Goal: Information Seeking & Learning: Find specific fact

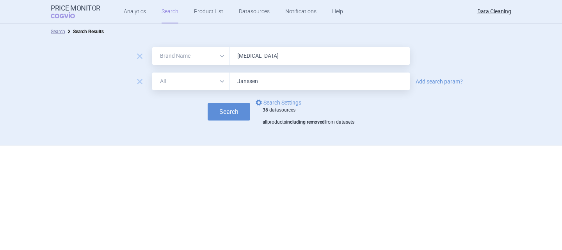
select select "brandName"
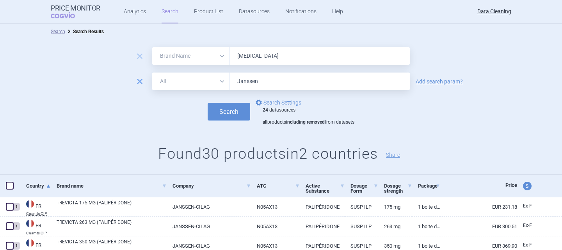
click at [137, 82] on span "remove" at bounding box center [139, 81] width 11 height 11
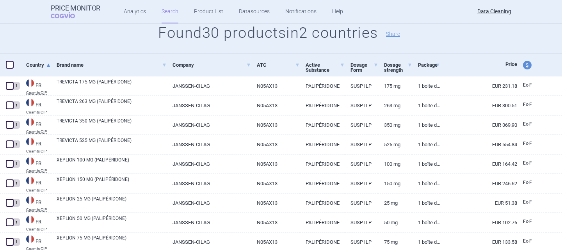
scroll to position [117, 0]
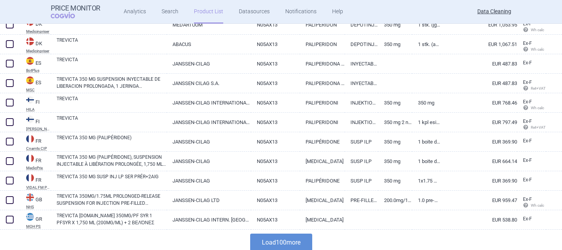
scroll to position [1849, 0]
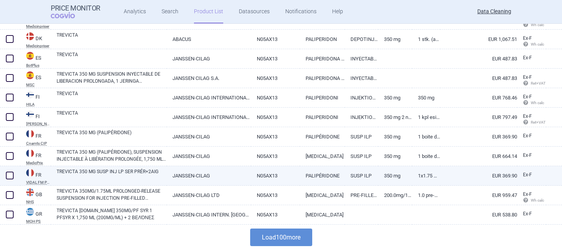
click at [122, 179] on link "TREVICTA 350 MG SUSP INJ LP SER PRÉR+2AIG" at bounding box center [112, 175] width 110 height 14
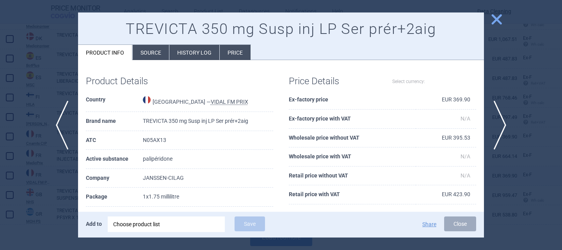
select select "EUR"
click at [155, 52] on li "Source" at bounding box center [151, 52] width 36 height 15
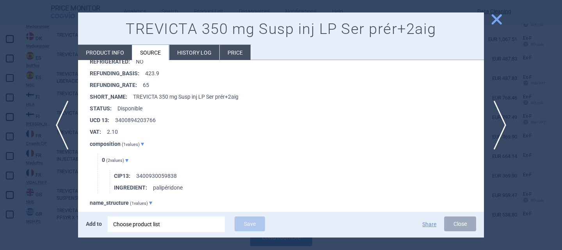
scroll to position [234, 0]
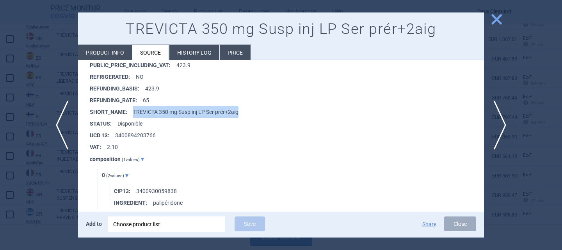
drag, startPoint x: 248, startPoint y: 112, endPoint x: 132, endPoint y: 110, distance: 115.9
click at [132, 110] on li "SHORT_NAME : TREVICTA 350 mg Susp inj LP Ser prér+2aig" at bounding box center [287, 112] width 394 height 12
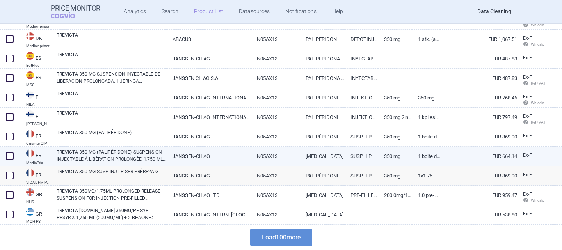
click at [116, 155] on link "TREVICTA 350 MG (PALIPÉRIDONE), SUSPENSION INJECTABLE À LIBÉRATION PROLONGÉE, 1…" at bounding box center [112, 156] width 110 height 14
select select "EUR"
click at [96, 173] on link "TREVICTA 350 MG SUSP INJ LP SER PRÉR+2AIG" at bounding box center [112, 175] width 110 height 14
select select "EUR"
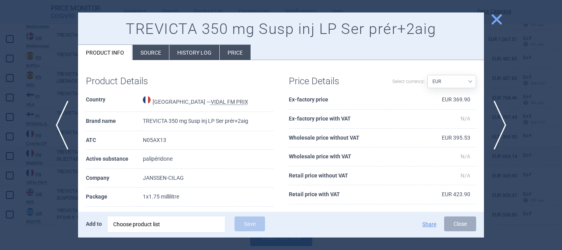
click at [142, 61] on div "Product Details Country [GEOGRAPHIC_DATA] — VIDAL FM PRIX Brand name TREVICTA 3…" at bounding box center [281, 198] width 406 height 276
click at [150, 48] on li "Source" at bounding box center [151, 52] width 36 height 15
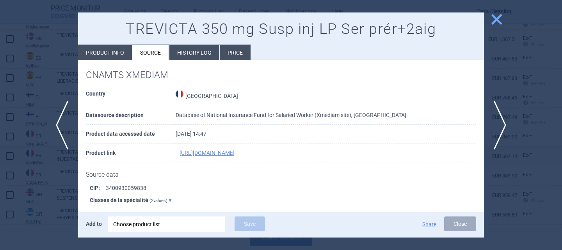
scroll to position [1015, 0]
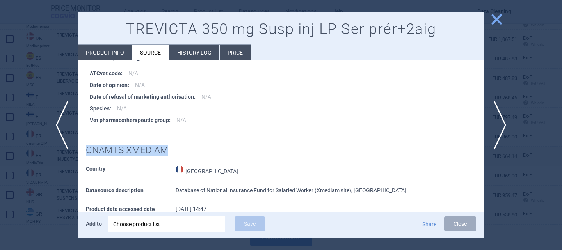
drag, startPoint x: 88, startPoint y: 148, endPoint x: 180, endPoint y: 148, distance: 91.7
click at [180, 148] on h1 "CNAMTS XMEDIAM" at bounding box center [281, 150] width 390 height 11
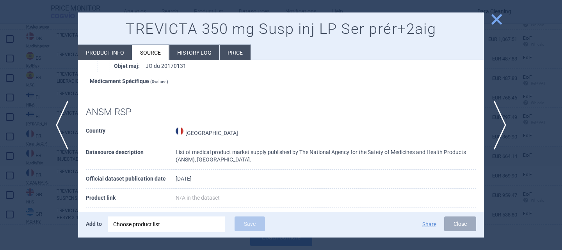
scroll to position [3825, 0]
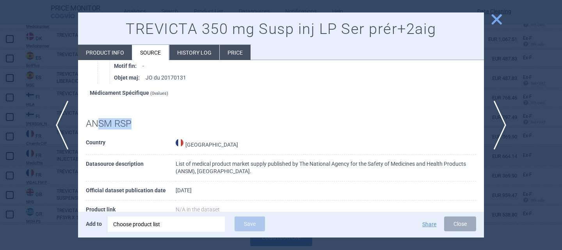
drag, startPoint x: 135, startPoint y: 141, endPoint x: 98, endPoint y: 139, distance: 37.9
click at [98, 130] on h1 "ANSM RSP" at bounding box center [281, 123] width 390 height 11
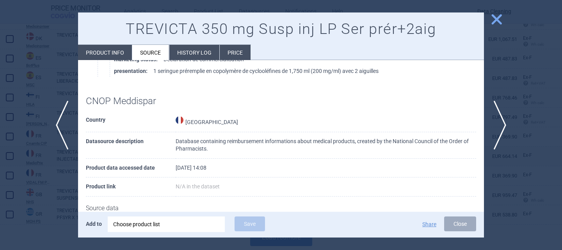
scroll to position [4098, 0]
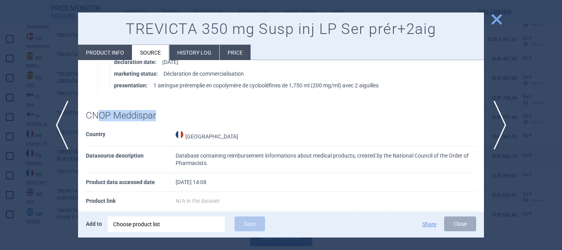
drag, startPoint x: 157, startPoint y: 137, endPoint x: 98, endPoint y: 132, distance: 59.6
click at [98, 121] on h1 "CNOP Meddispar" at bounding box center [281, 115] width 390 height 11
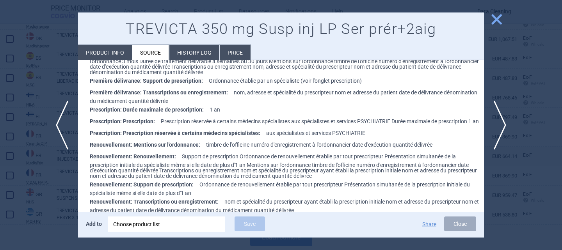
scroll to position [4447, 0]
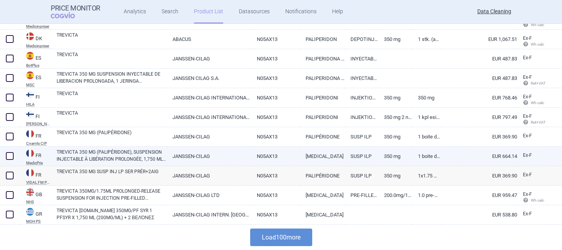
click at [132, 154] on link "TREVICTA 350 MG (PALIPÉRIDONE), SUSPENSION INJECTABLE À LIBÉRATION PROLONGÉE, 1…" at bounding box center [112, 156] width 110 height 14
select select "EUR"
click at [96, 150] on link "TREVICTA 350 MG (PALIPÉRIDONE), SUSPENSION INJECTABLE À LIBÉRATION PROLONGÉE, 1…" at bounding box center [112, 156] width 110 height 14
select select "EUR"
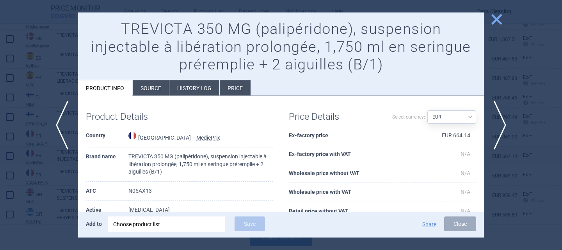
click at [157, 84] on li "Source" at bounding box center [151, 87] width 36 height 15
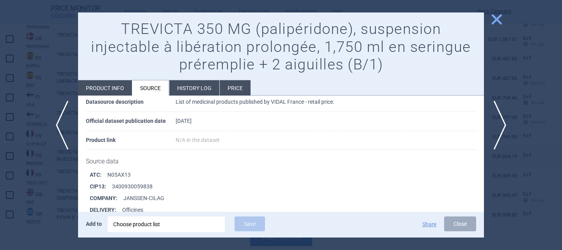
scroll to position [3942, 0]
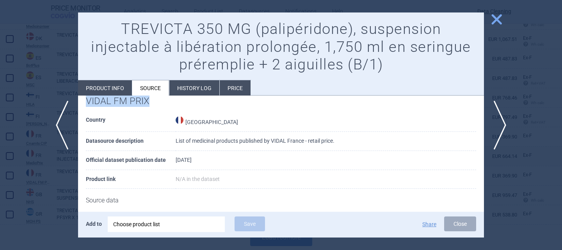
drag, startPoint x: 171, startPoint y: 132, endPoint x: 88, endPoint y: 130, distance: 82.4
click at [88, 107] on h1 "VIDAL FM PRIX" at bounding box center [281, 101] width 390 height 11
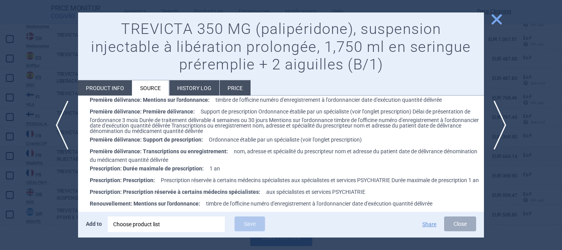
scroll to position [3669, 0]
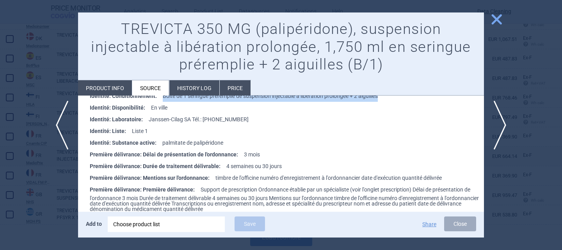
drag, startPoint x: 162, startPoint y: 119, endPoint x: 381, endPoint y: 119, distance: 218.6
click at [381, 102] on li "Identité: Conditionnement : Boîte de 1 seringue préremplie de suspension inject…" at bounding box center [287, 96] width 394 height 12
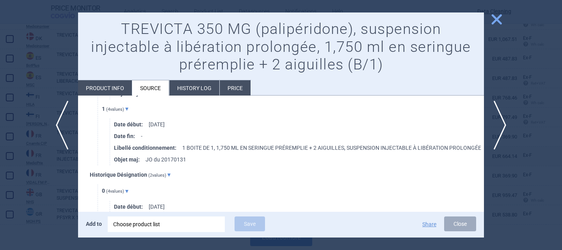
scroll to position [2029, 0]
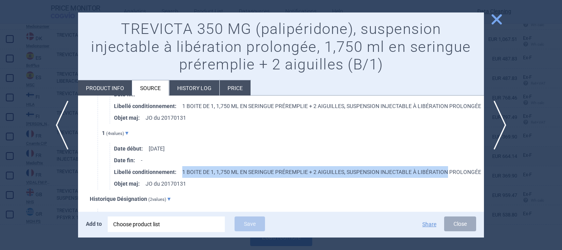
drag, startPoint x: 180, startPoint y: 188, endPoint x: 445, endPoint y: 192, distance: 265.8
click at [445, 178] on li "Libellé conditionnement : 1 BOITE DE 1, 1,750 ML EN SERINGUE PRÉREMPLIE + 2 AIG…" at bounding box center [299, 172] width 370 height 12
click at [493, 20] on span "close" at bounding box center [497, 19] width 14 height 14
